Goal: Find specific page/section

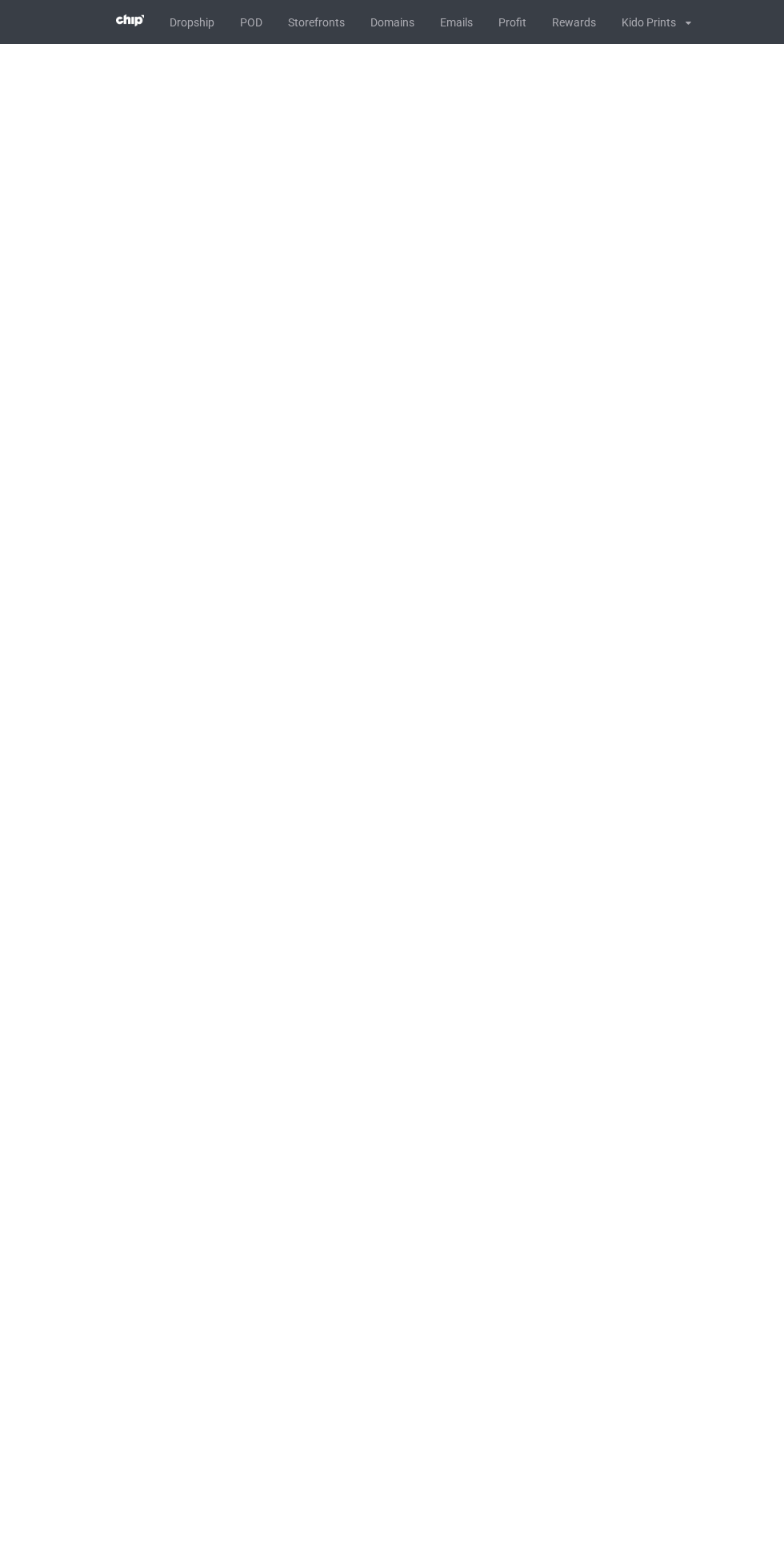
click at [251, 21] on link "POD" at bounding box center [252, 21] width 48 height 44
